Goal: Task Accomplishment & Management: Manage account settings

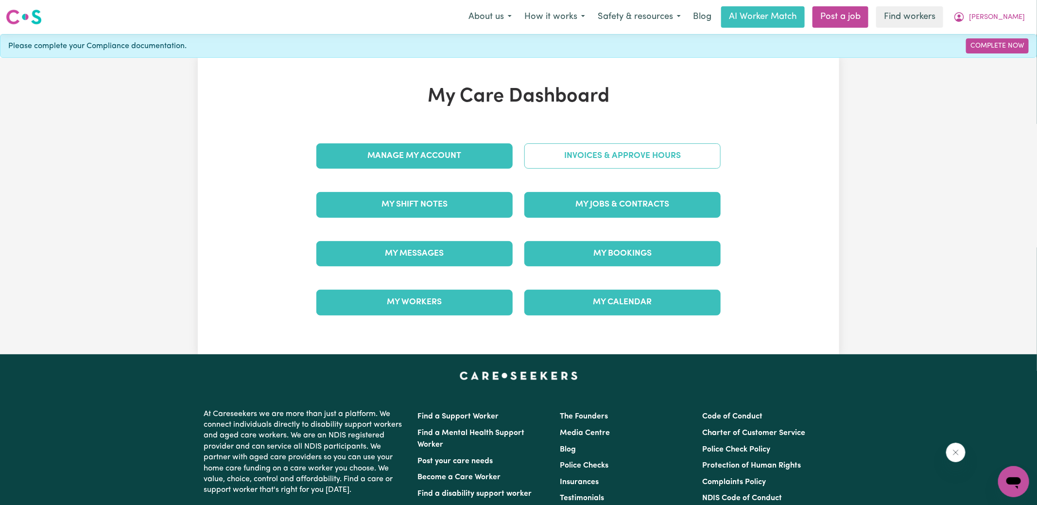
click at [564, 157] on link "Invoices & Approve Hours" at bounding box center [622, 155] width 196 height 25
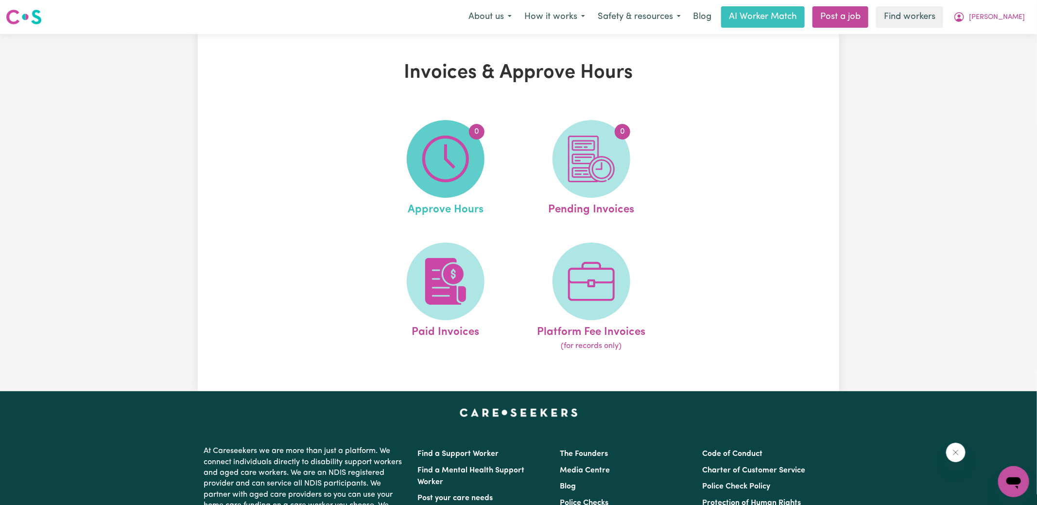
click at [471, 170] on span "0" at bounding box center [446, 159] width 78 height 78
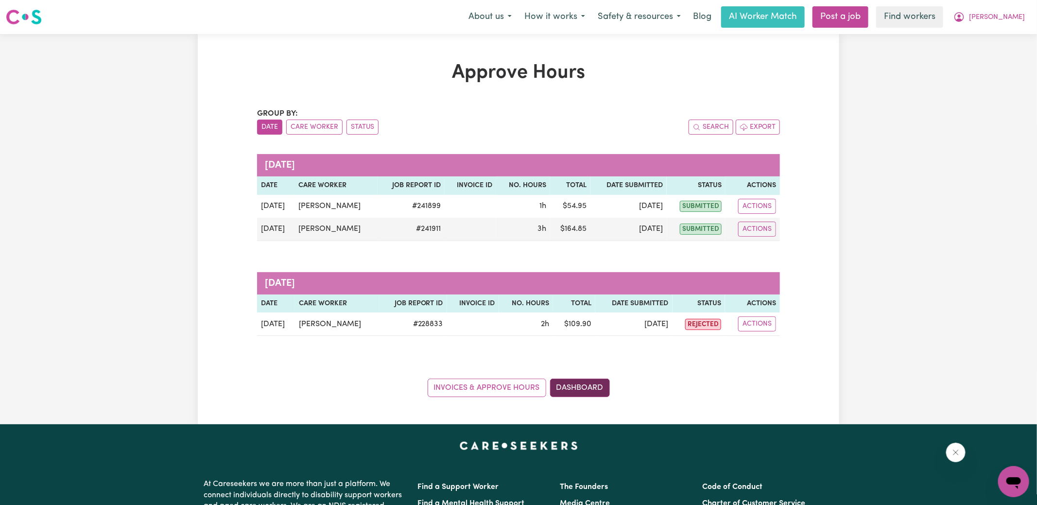
click at [600, 388] on link "Dashboard" at bounding box center [580, 388] width 60 height 18
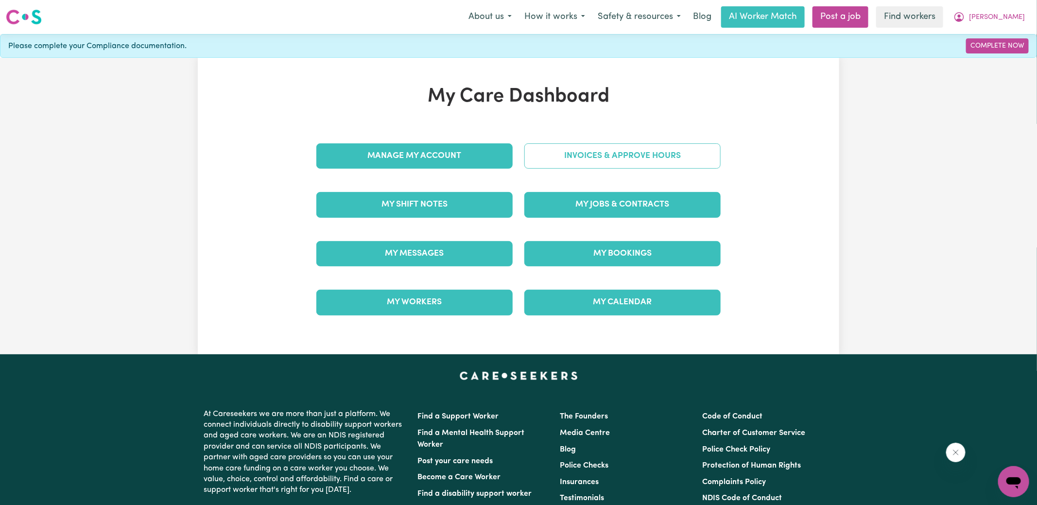
click at [578, 157] on link "Invoices & Approve Hours" at bounding box center [622, 155] width 196 height 25
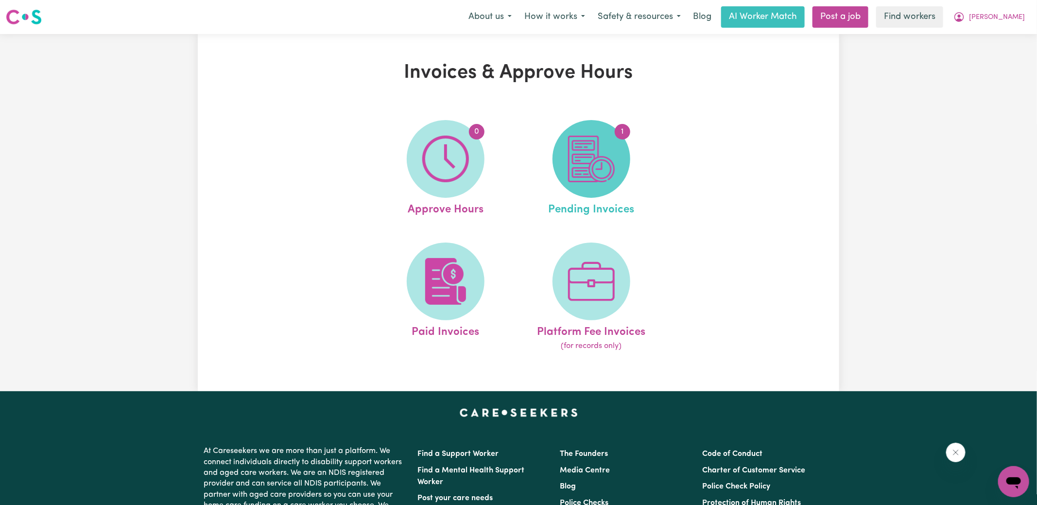
click at [604, 176] on img at bounding box center [591, 159] width 47 height 47
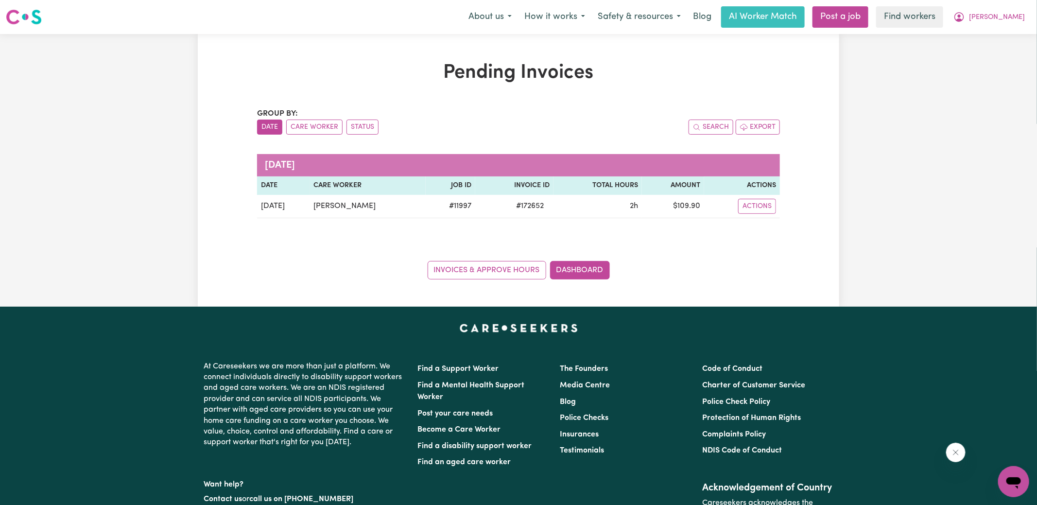
click at [316, 56] on div "Pending Invoices Group by: Date Care Worker Status Search Export [DATE] Date Ca…" at bounding box center [519, 170] width 642 height 273
click at [573, 276] on link "Dashboard" at bounding box center [580, 270] width 60 height 18
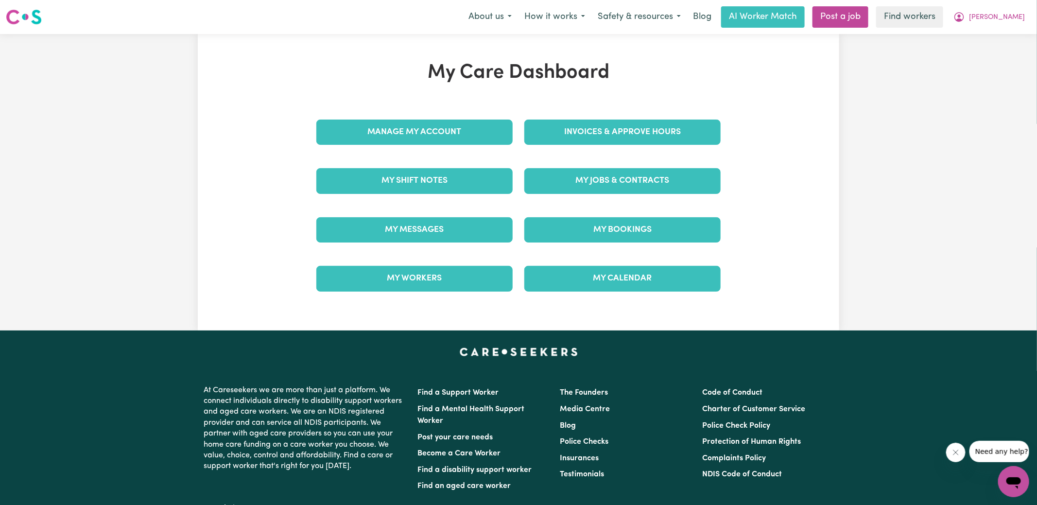
click at [582, 137] on div "Invoices & Approve Hours" at bounding box center [623, 132] width 208 height 49
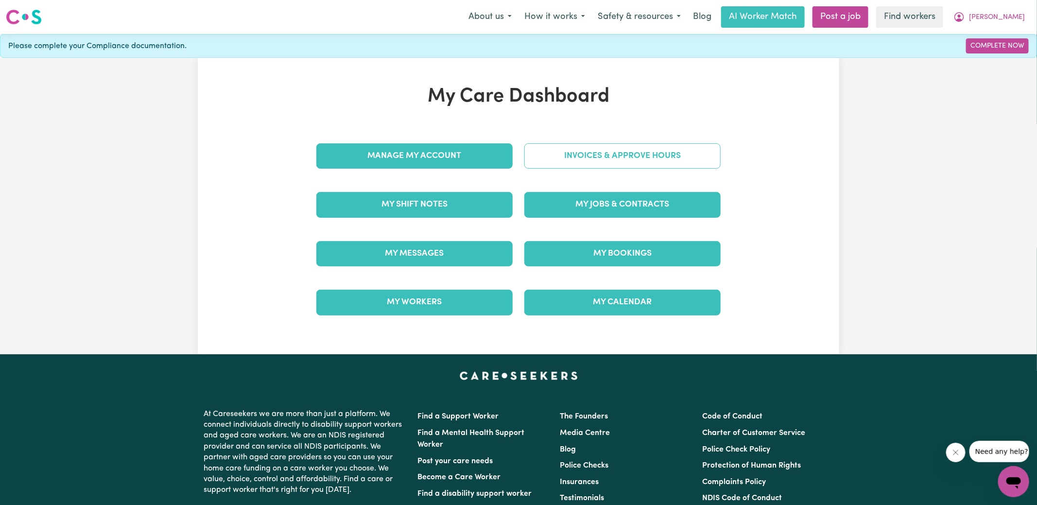
click at [559, 156] on link "Invoices & Approve Hours" at bounding box center [622, 155] width 196 height 25
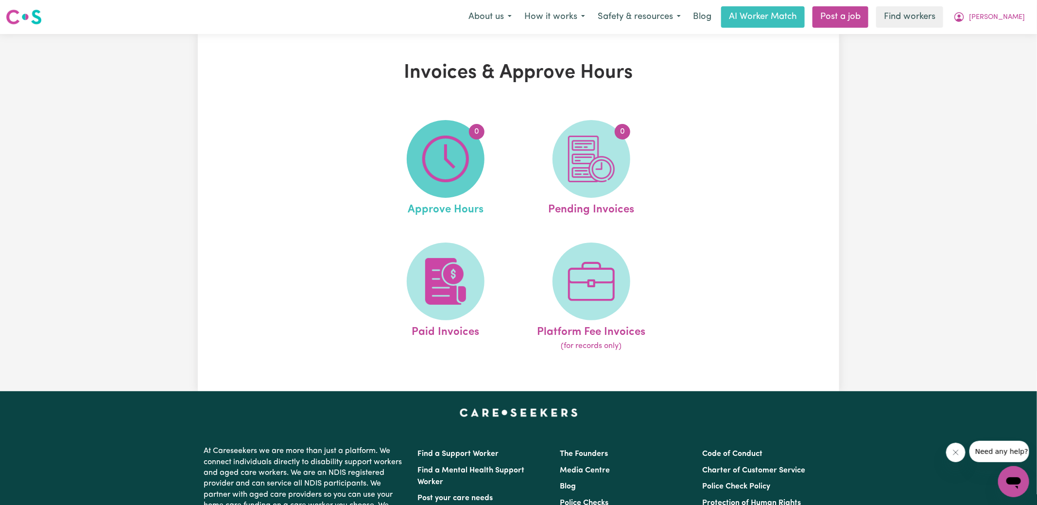
click at [465, 158] on img at bounding box center [445, 159] width 47 height 47
